Goal: Complete application form: Complete application form

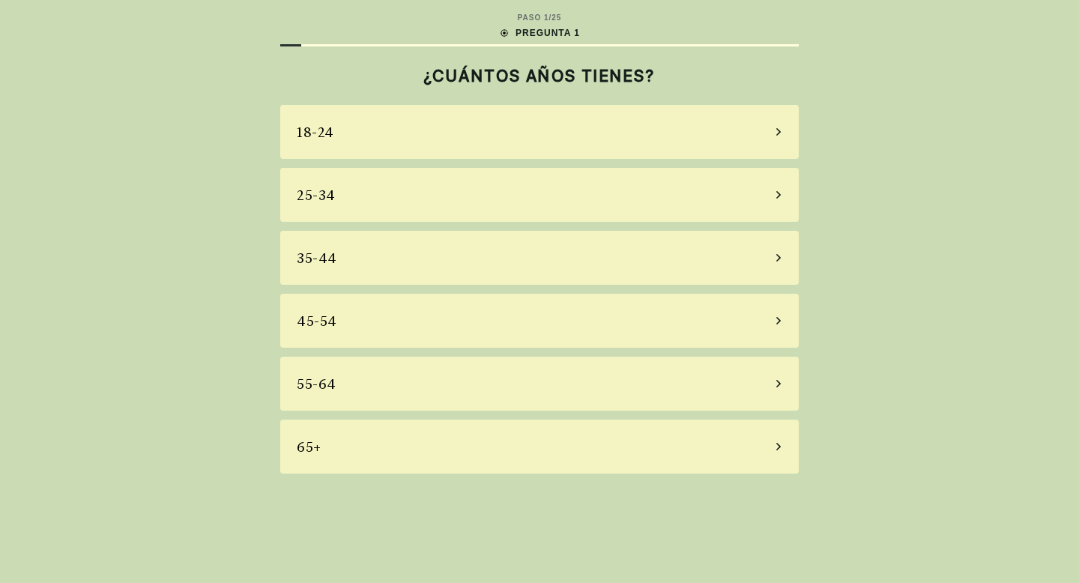
click at [399, 446] on div "65+" at bounding box center [539, 447] width 518 height 54
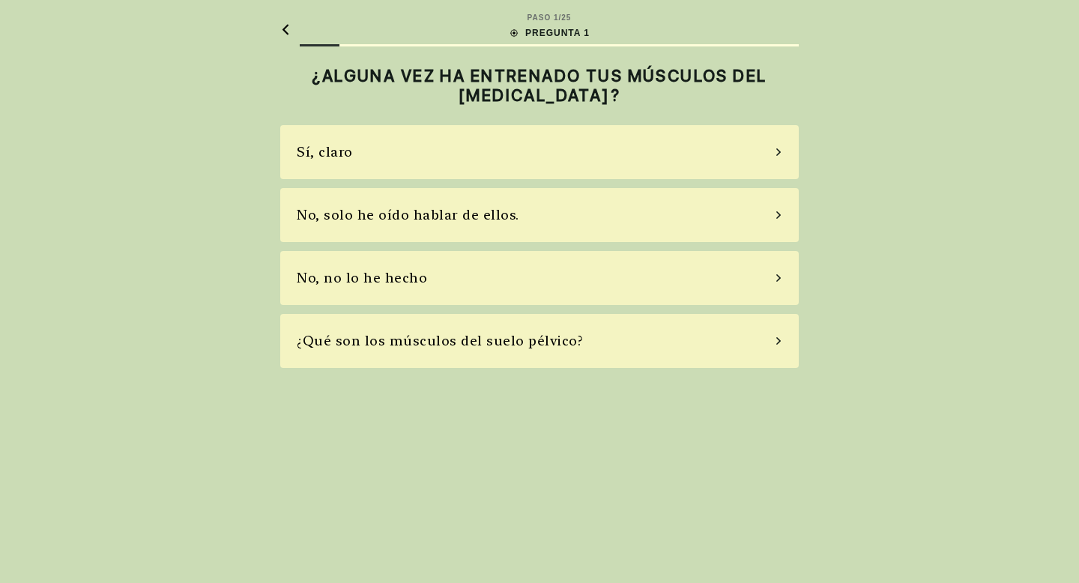
click at [351, 275] on font "No, no lo he hecho" at bounding box center [362, 278] width 130 height 16
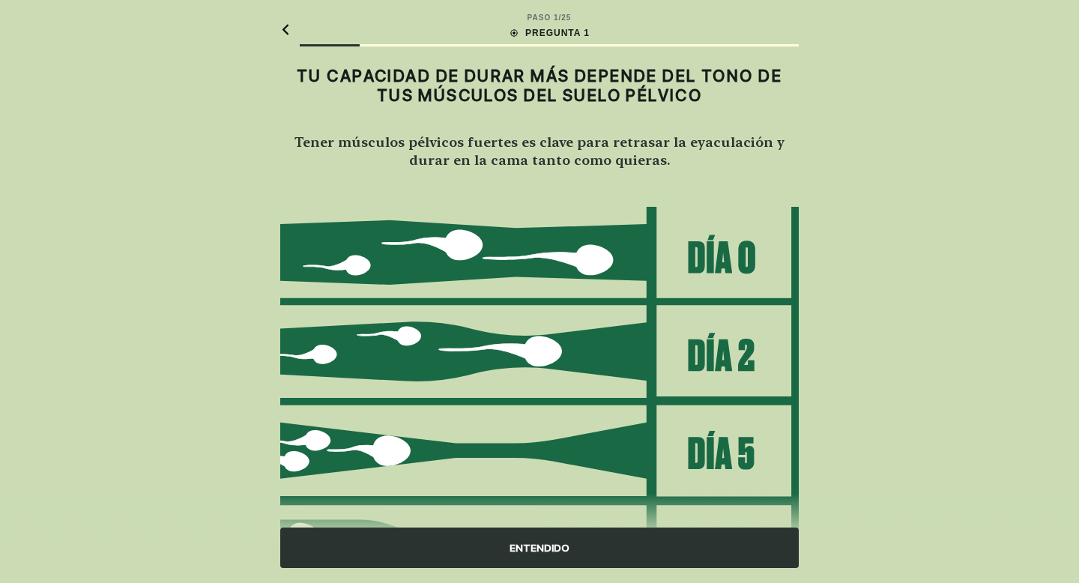
click at [285, 24] on icon at bounding box center [285, 29] width 10 height 11
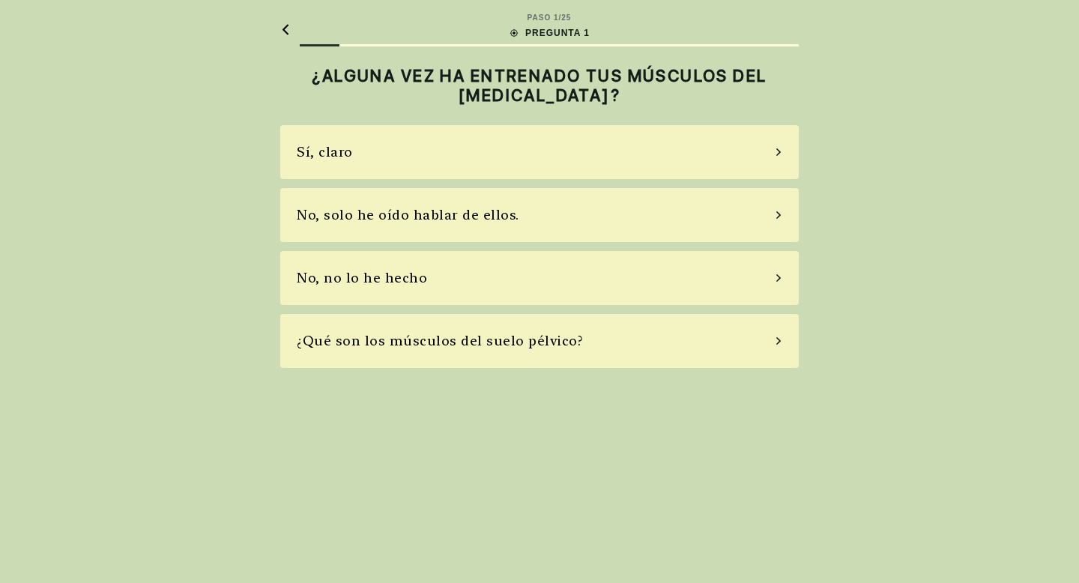
click at [333, 157] on font "Sí, claro" at bounding box center [325, 152] width 56 height 16
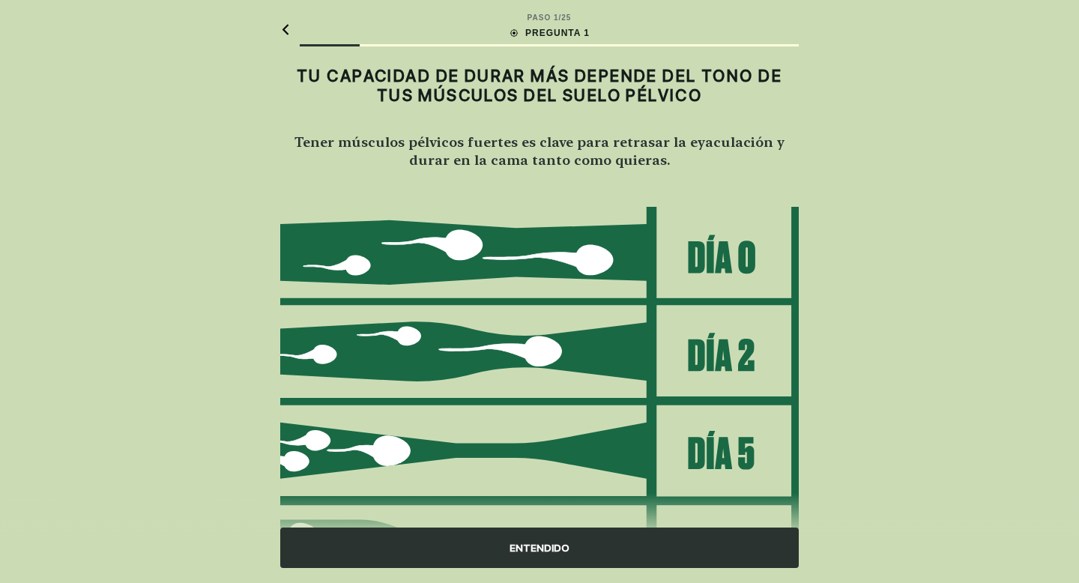
click at [529, 551] on font "ENTENDIDO" at bounding box center [539, 548] width 60 height 12
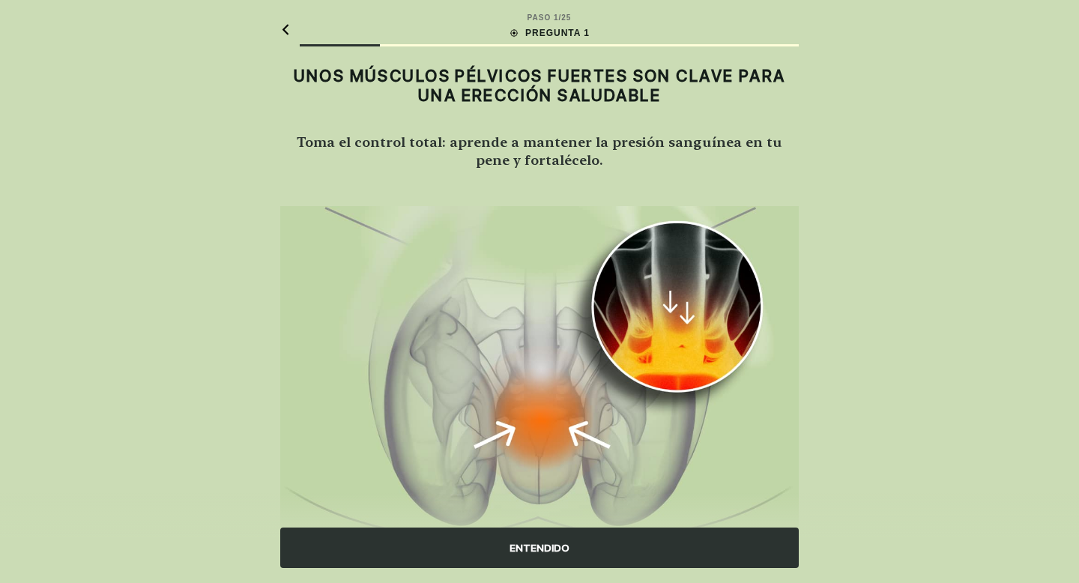
click at [529, 551] on font "ENTENDIDO" at bounding box center [539, 548] width 60 height 12
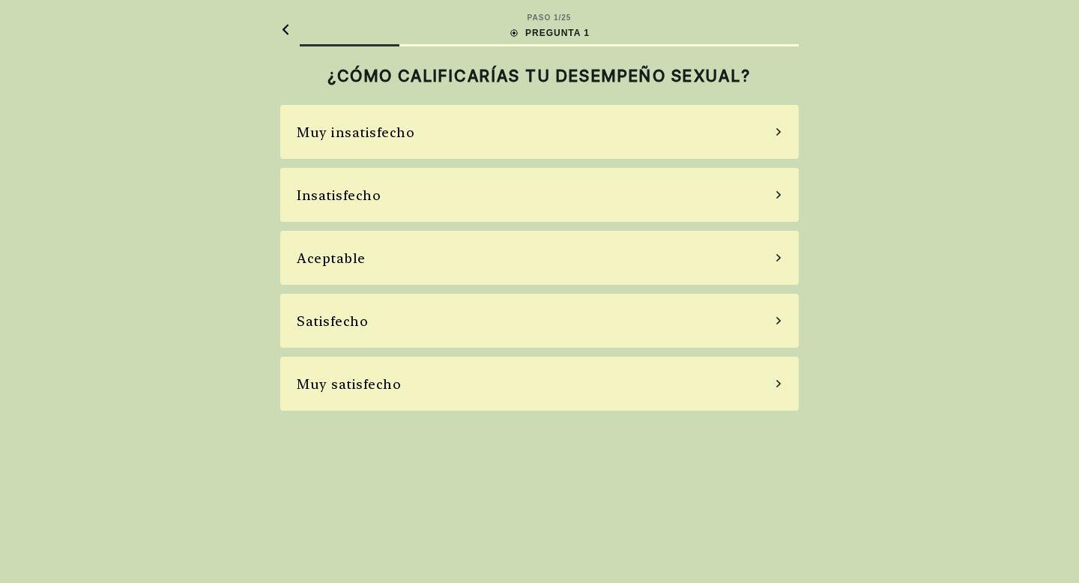
click at [769, 324] on div "Satisfecho" at bounding box center [539, 321] width 518 height 54
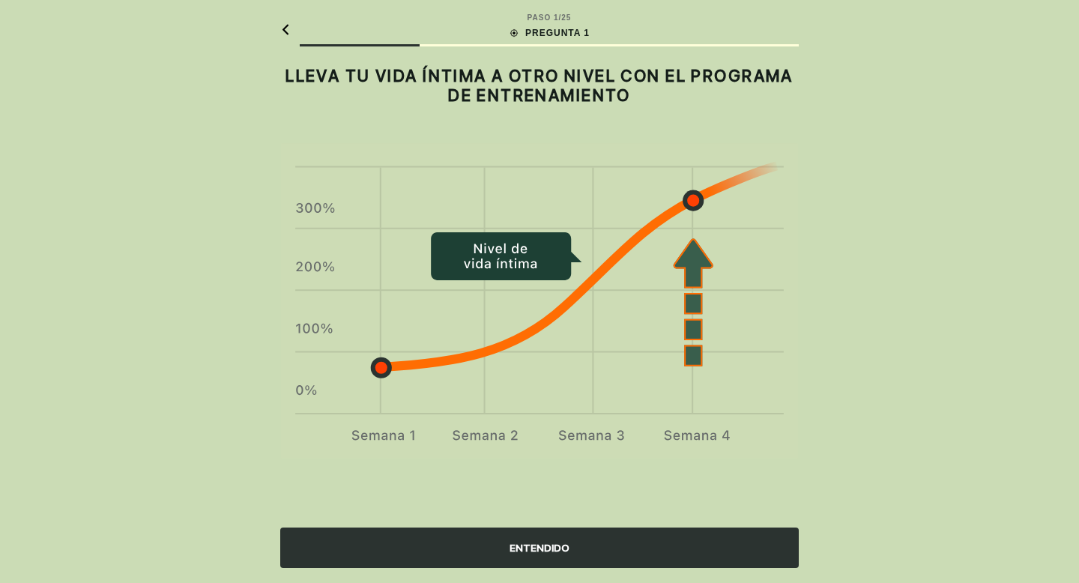
click at [527, 543] on font "ENTENDIDO" at bounding box center [539, 548] width 60 height 12
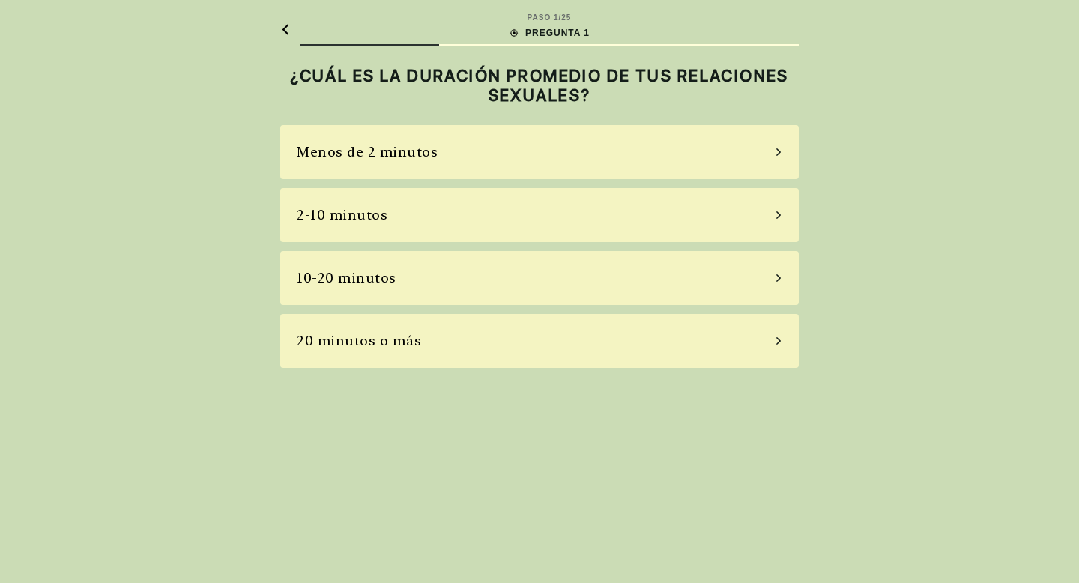
click at [778, 224] on div "2-10 minutos" at bounding box center [539, 215] width 518 height 54
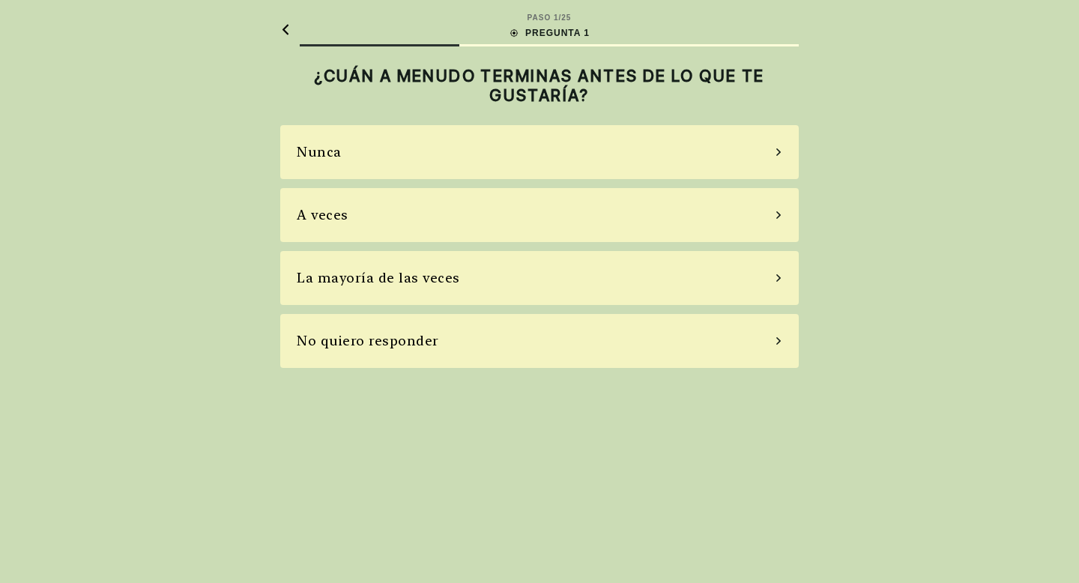
click at [768, 154] on div "Nunca" at bounding box center [539, 152] width 518 height 54
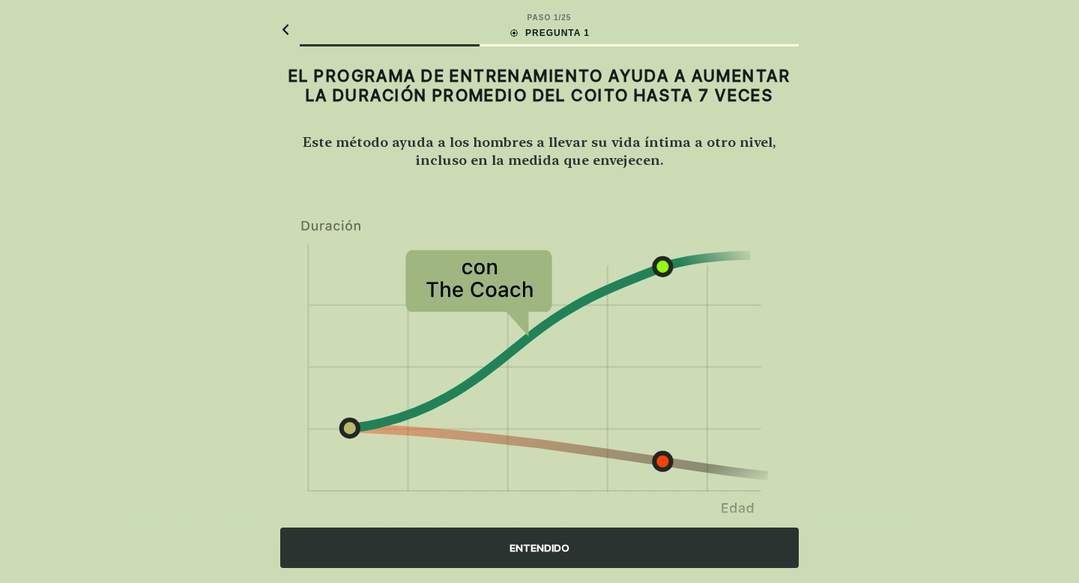
click at [540, 542] on font "ENTENDIDO" at bounding box center [539, 548] width 60 height 12
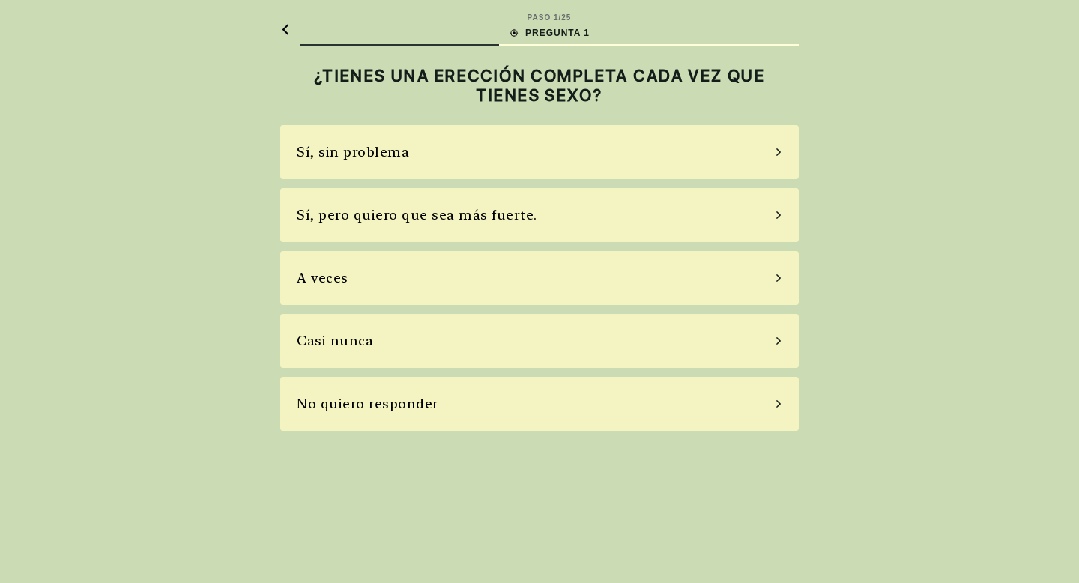
click at [775, 214] on icon at bounding box center [778, 214] width 7 height 13
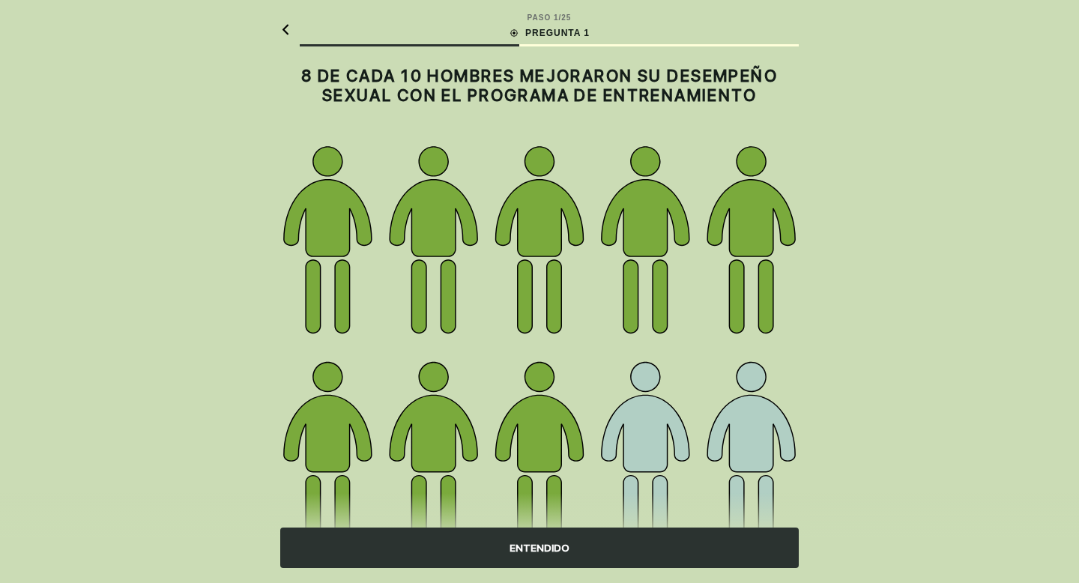
click at [546, 545] on font "ENTENDIDO" at bounding box center [539, 548] width 60 height 12
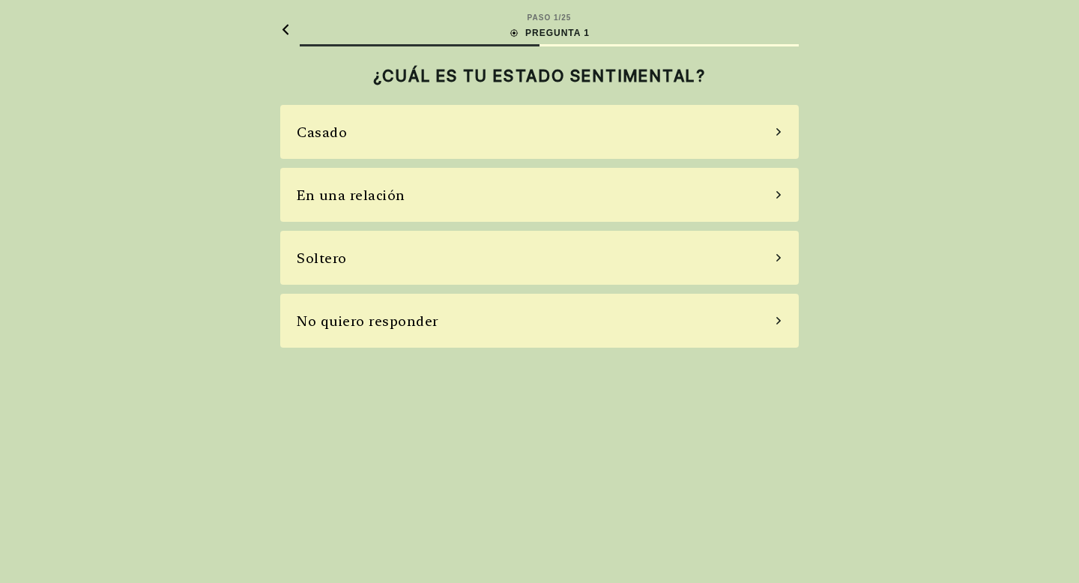
click at [767, 128] on div "Casado" at bounding box center [539, 132] width 518 height 54
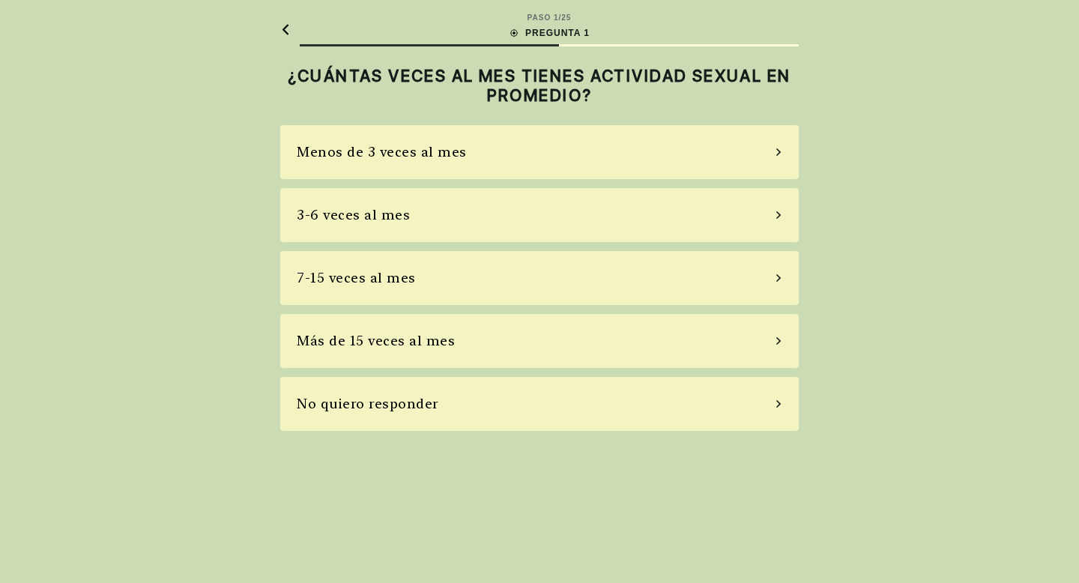
click at [781, 276] on icon at bounding box center [778, 277] width 7 height 13
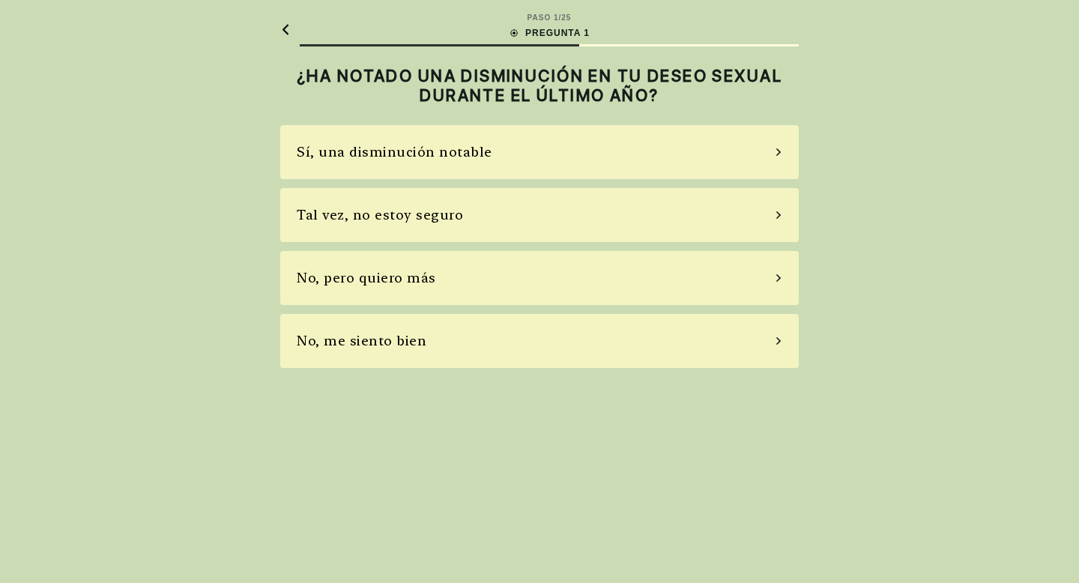
click at [769, 280] on div "No, pero quiero más" at bounding box center [539, 278] width 518 height 54
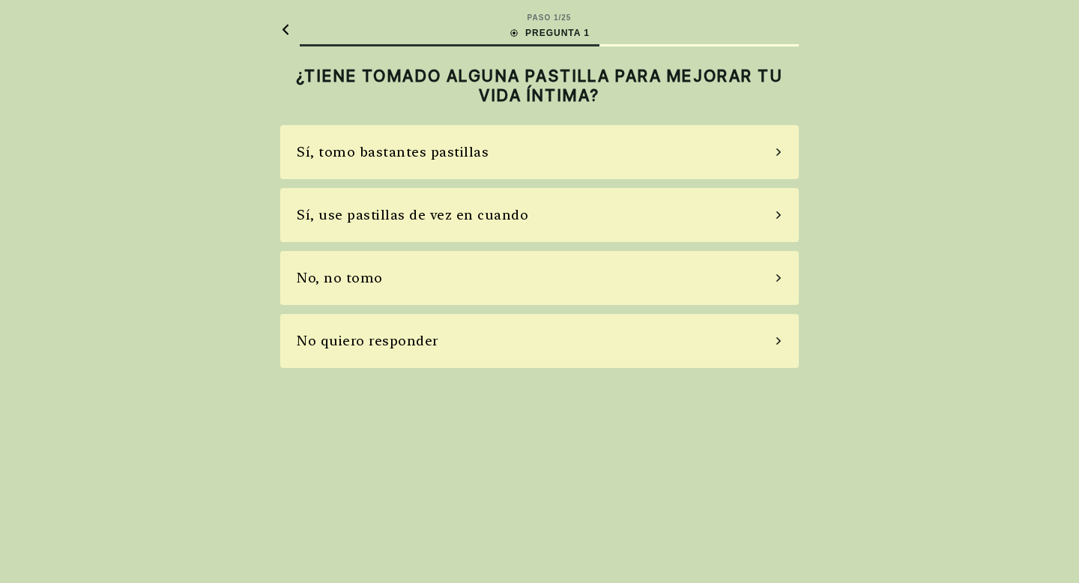
click at [767, 222] on div "Sí, use pastillas de vez en cuando" at bounding box center [539, 215] width 518 height 54
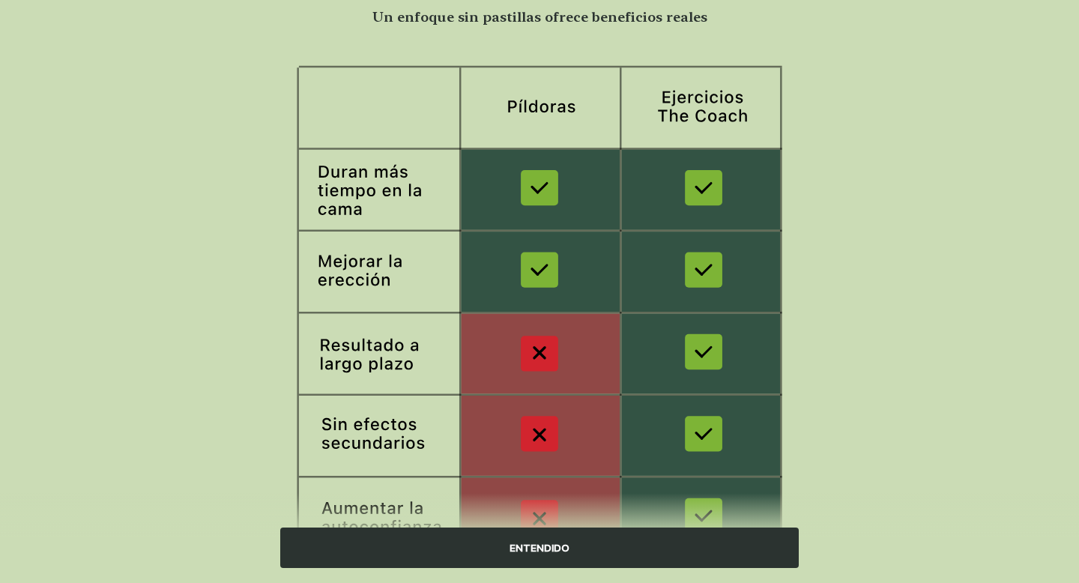
scroll to position [212, 0]
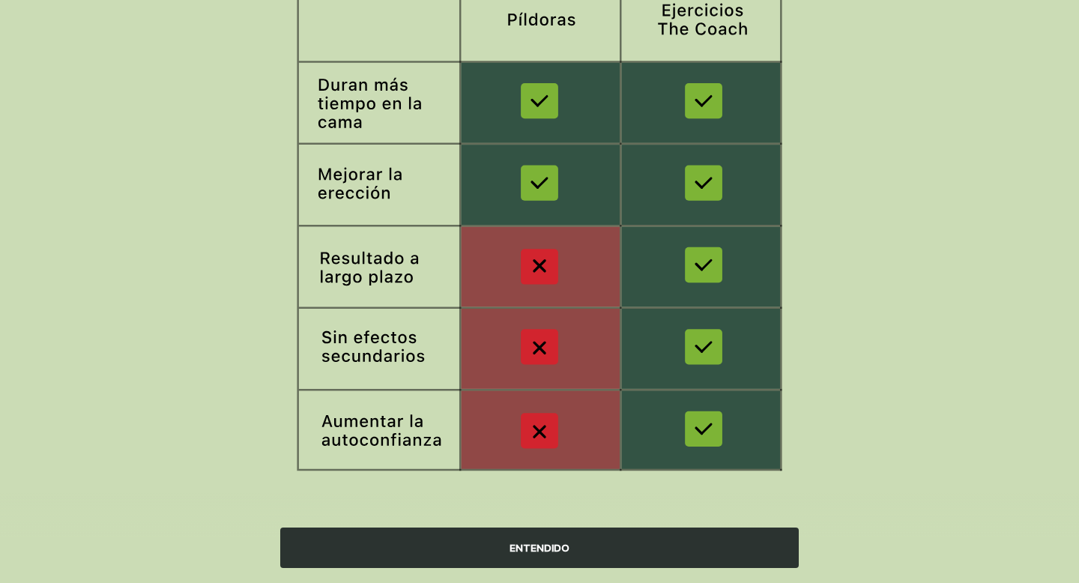
click at [542, 545] on font "ENTENDIDO" at bounding box center [539, 548] width 60 height 12
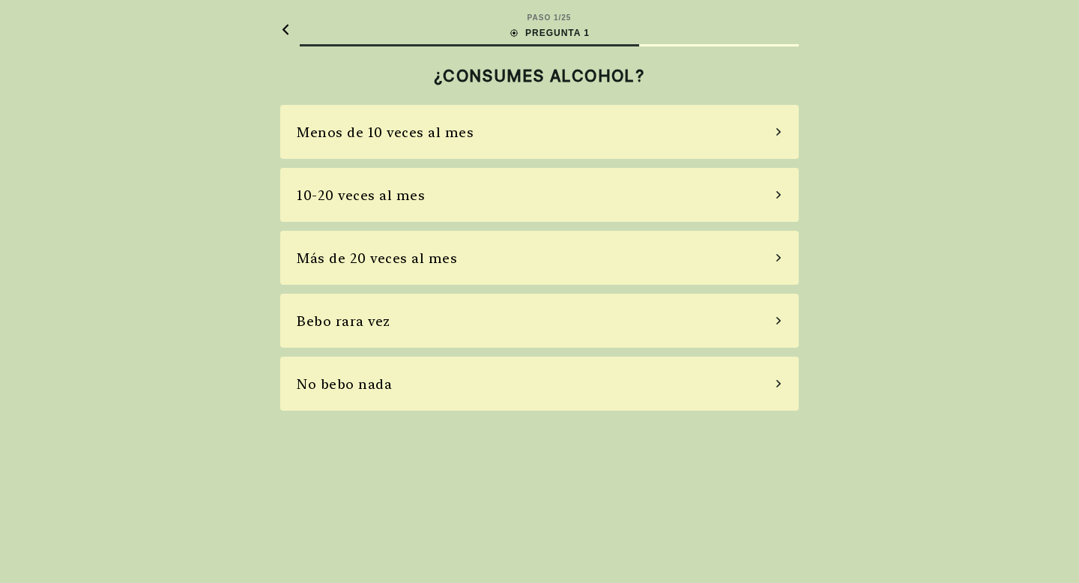
scroll to position [0, 0]
